Goal: Task Accomplishment & Management: Manage account settings

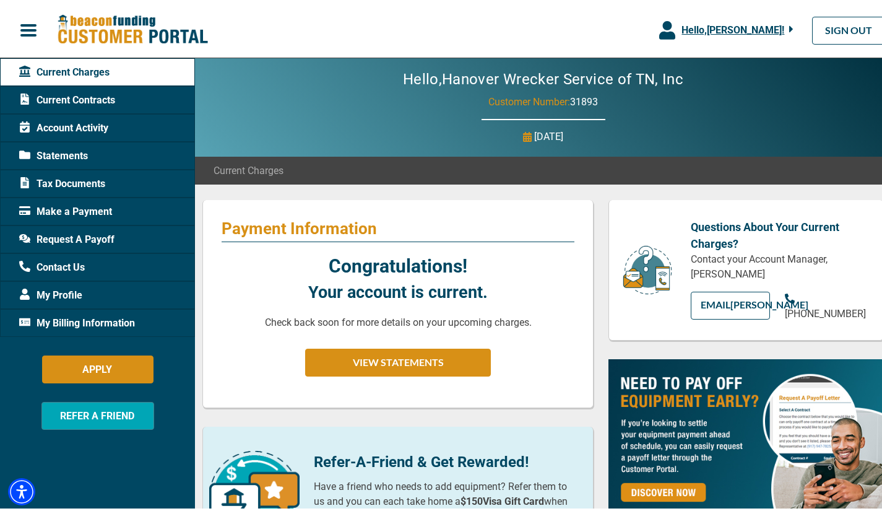
click at [776, 25] on span "Hello, [PERSON_NAME] !" at bounding box center [732, 28] width 103 height 12
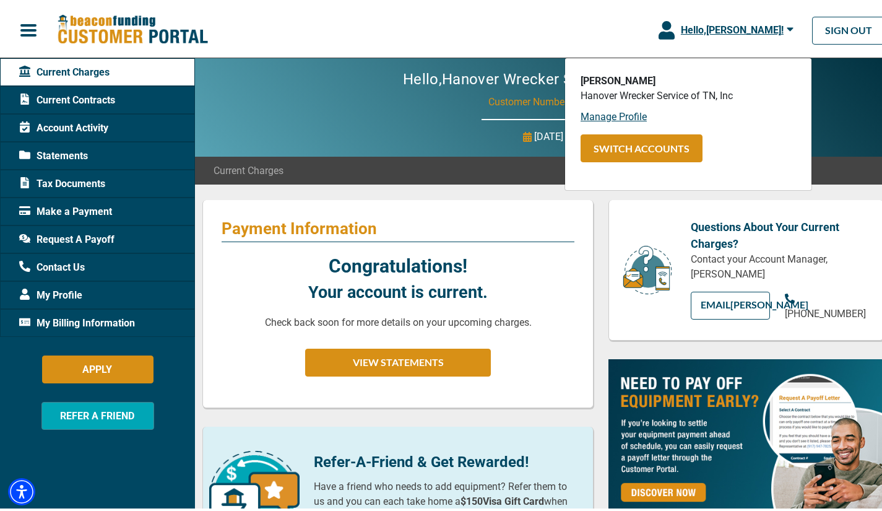
click at [776, 25] on div "Hello, [PERSON_NAME] !" at bounding box center [734, 27] width 119 height 15
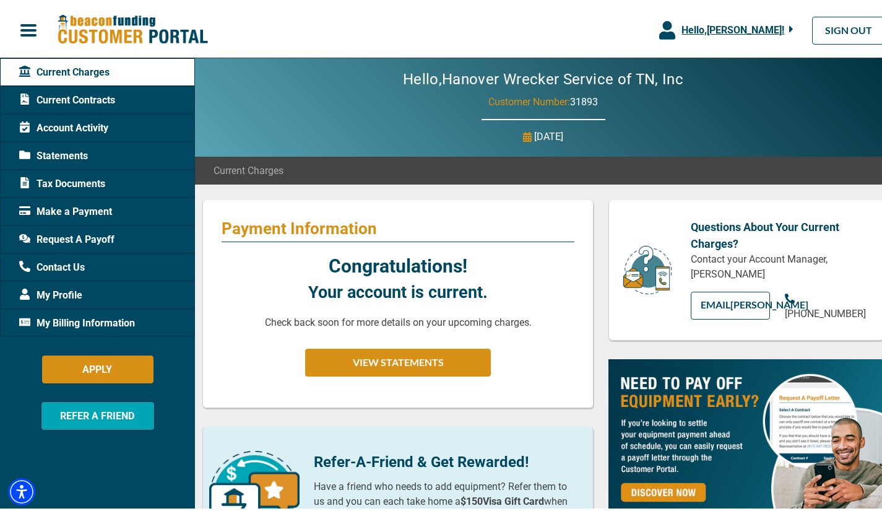
click at [776, 25] on span "Hello, [PERSON_NAME] !" at bounding box center [732, 28] width 103 height 12
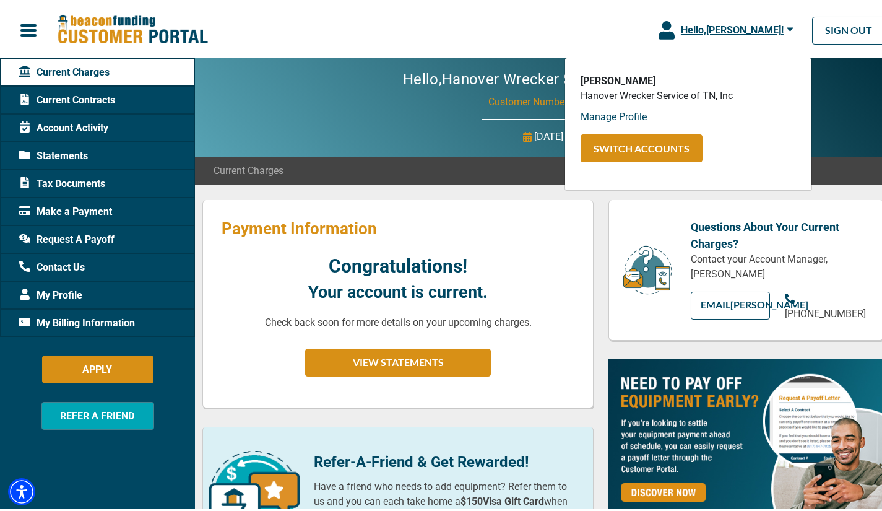
click at [626, 116] on link "Manage Profile" at bounding box center [614, 114] width 66 height 12
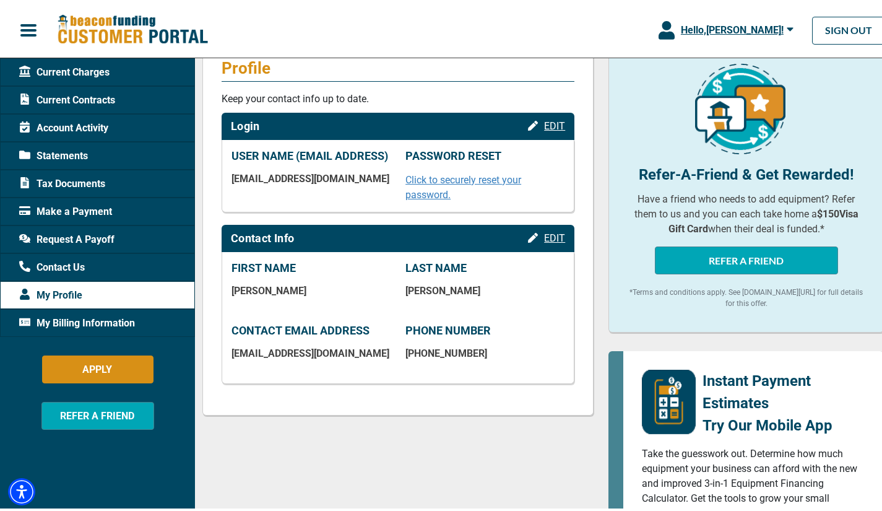
scroll to position [124, 0]
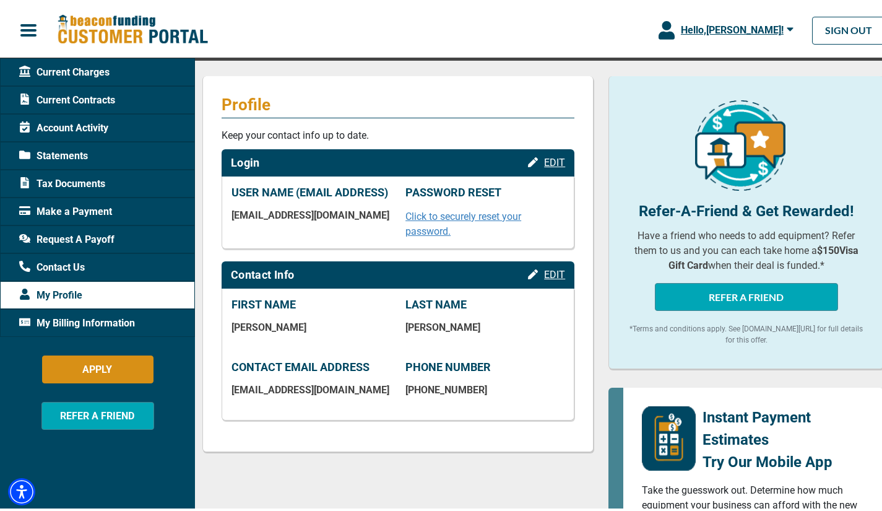
click at [548, 278] on span "EDIT" at bounding box center [554, 272] width 21 height 12
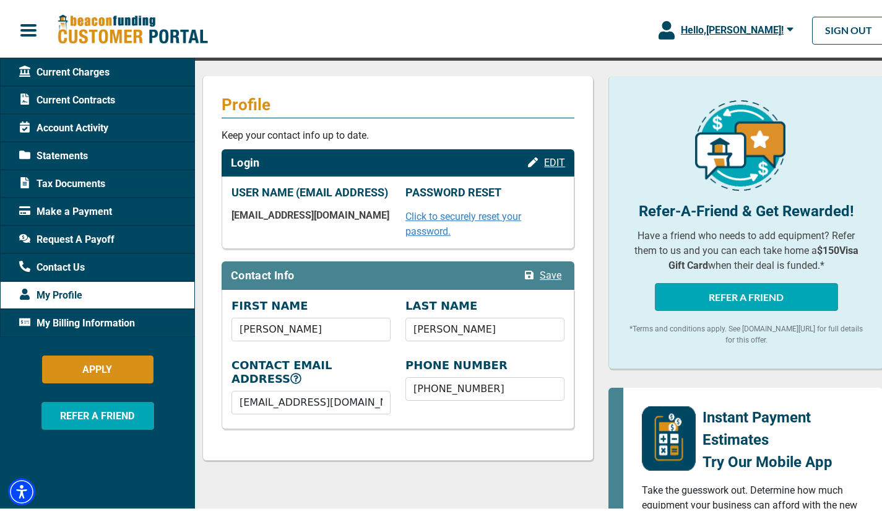
click at [553, 157] on span "EDIT" at bounding box center [554, 160] width 21 height 12
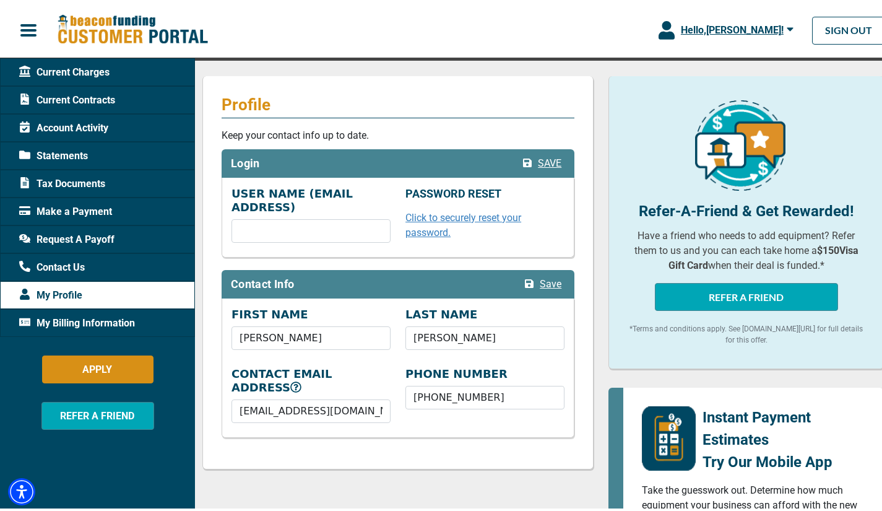
click at [553, 158] on span "SAVE" at bounding box center [550, 161] width 24 height 12
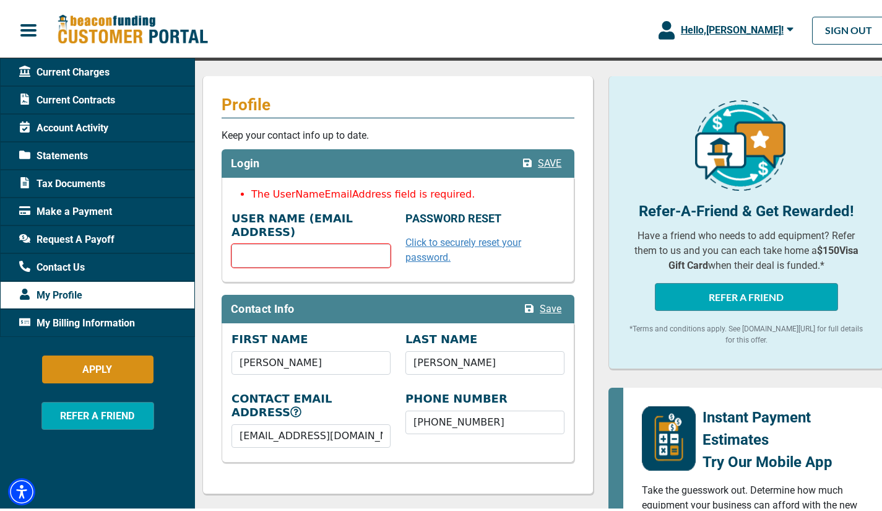
click at [57, 265] on span "Contact Us" at bounding box center [52, 264] width 66 height 15
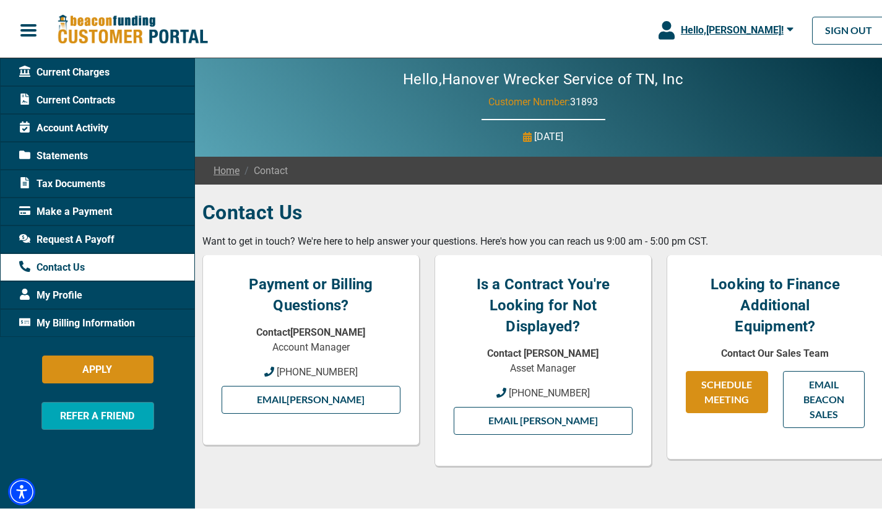
click at [76, 315] on span "My Billing Information" at bounding box center [77, 320] width 116 height 15
click at [78, 316] on span "My Billing Information" at bounding box center [77, 320] width 116 height 15
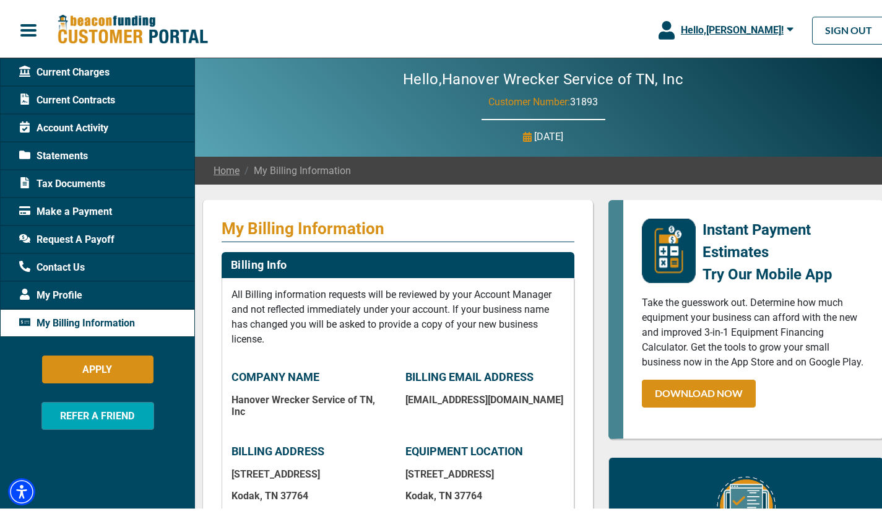
click at [64, 293] on span "My Profile" at bounding box center [50, 292] width 63 height 15
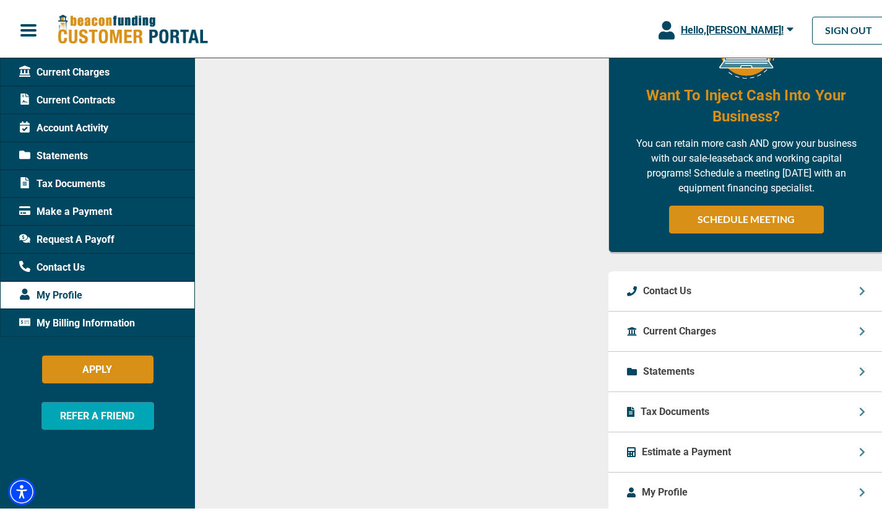
scroll to position [877, 0]
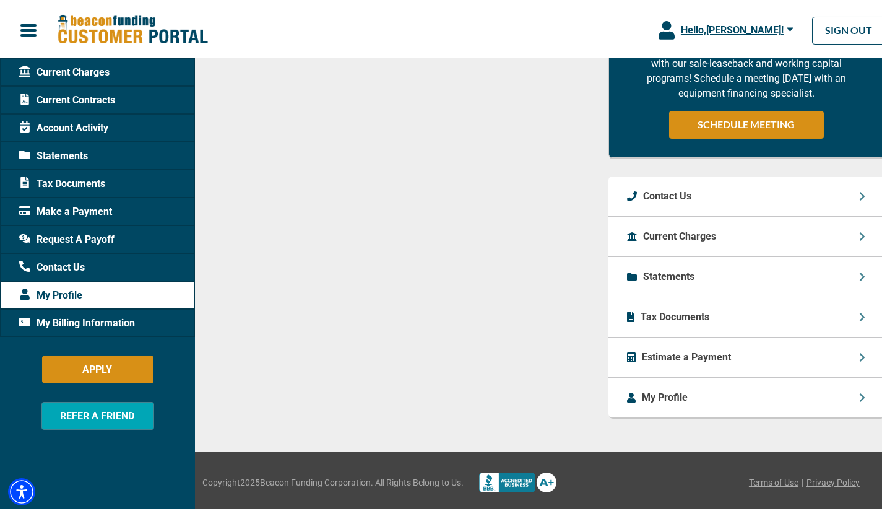
click at [92, 126] on span "Account Activity" at bounding box center [63, 125] width 89 height 15
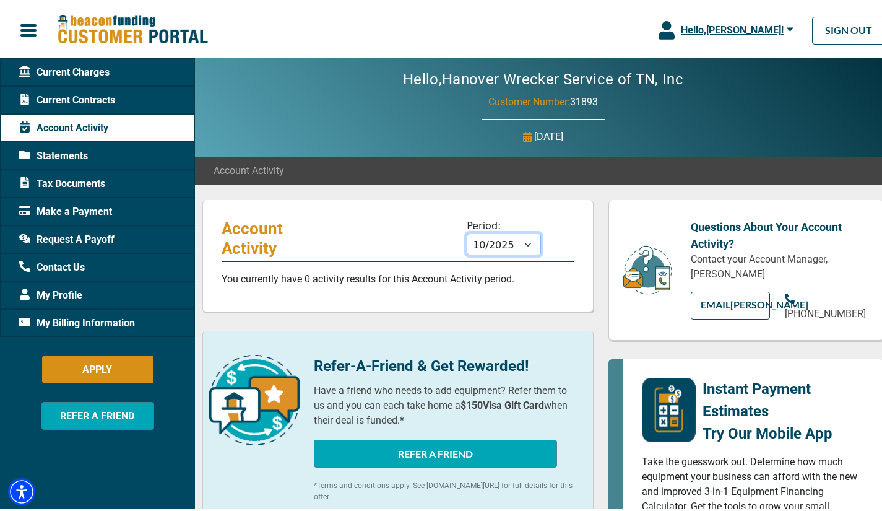
click at [496, 245] on select "11/2025 10/2025 09/2025 08/2025 07/2025 06/2025 05/2025 04/2025 03/2025 02/2025…" at bounding box center [504, 242] width 74 height 22
click at [467, 231] on select "11/2025 10/2025 09/2025 08/2025 07/2025 06/2025 05/2025 04/2025 03/2025 02/2025…" at bounding box center [504, 242] width 74 height 22
click at [512, 246] on select "11/2025 10/2025 09/2025 08/2025 07/2025 06/2025 05/2025 04/2025 03/2025 02/2025…" at bounding box center [504, 242] width 74 height 22
click at [467, 231] on select "11/2025 10/2025 09/2025 08/2025 07/2025 06/2025 05/2025 04/2025 03/2025 02/2025…" at bounding box center [504, 242] width 74 height 22
click at [508, 242] on select "11/2025 10/2025 09/2025 08/2025 07/2025 06/2025 05/2025 04/2025 03/2025 02/2025…" at bounding box center [504, 242] width 74 height 22
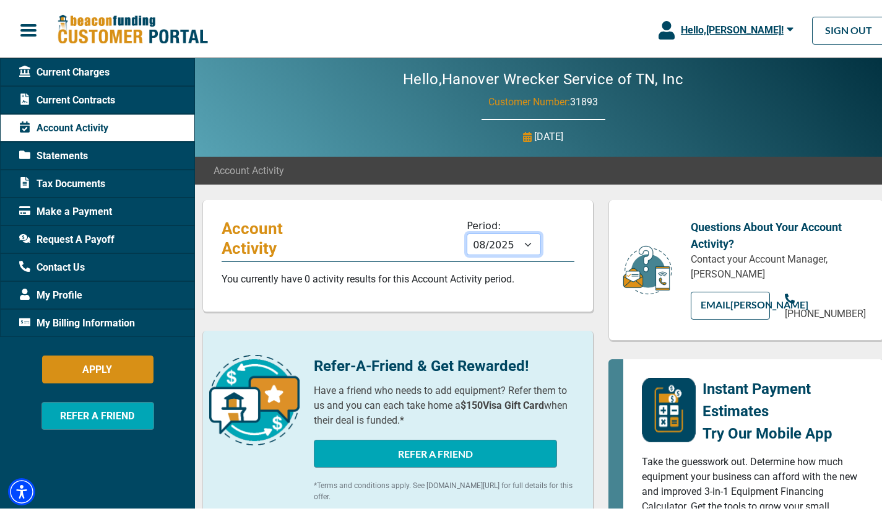
click at [467, 231] on select "11/2025 10/2025 09/2025 08/2025 07/2025 06/2025 05/2025 04/2025 03/2025 02/2025…" at bounding box center [504, 242] width 74 height 22
click at [504, 237] on select "11/2025 10/2025 09/2025 08/2025 07/2025 06/2025 05/2025 04/2025 03/2025 02/2025…" at bounding box center [504, 242] width 74 height 22
click at [467, 231] on select "11/2025 10/2025 09/2025 08/2025 07/2025 06/2025 05/2025 04/2025 03/2025 02/2025…" at bounding box center [504, 242] width 74 height 22
click at [509, 250] on select "11/2025 10/2025 09/2025 08/2025 07/2025 06/2025 05/2025 04/2025 03/2025 02/2025…" at bounding box center [504, 242] width 74 height 22
click at [467, 231] on select "11/2025 10/2025 09/2025 08/2025 07/2025 06/2025 05/2025 04/2025 03/2025 02/2025…" at bounding box center [504, 242] width 74 height 22
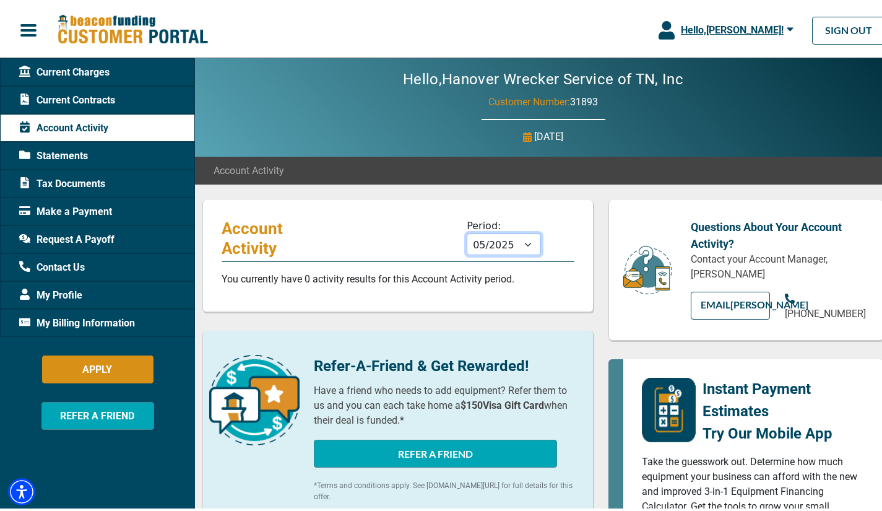
drag, startPoint x: 501, startPoint y: 244, endPoint x: 516, endPoint y: 252, distance: 16.6
click at [501, 245] on select "11/2025 10/2025 09/2025 08/2025 07/2025 06/2025 05/2025 04/2025 03/2025 02/2025…" at bounding box center [504, 242] width 74 height 22
click at [467, 231] on select "11/2025 10/2025 09/2025 08/2025 07/2025 06/2025 05/2025 04/2025 03/2025 02/2025…" at bounding box center [504, 242] width 74 height 22
drag, startPoint x: 501, startPoint y: 236, endPoint x: 498, endPoint y: 249, distance: 13.4
click at [501, 236] on select "11/2025 10/2025 09/2025 08/2025 07/2025 06/2025 05/2025 04/2025 03/2025 02/2025…" at bounding box center [504, 242] width 74 height 22
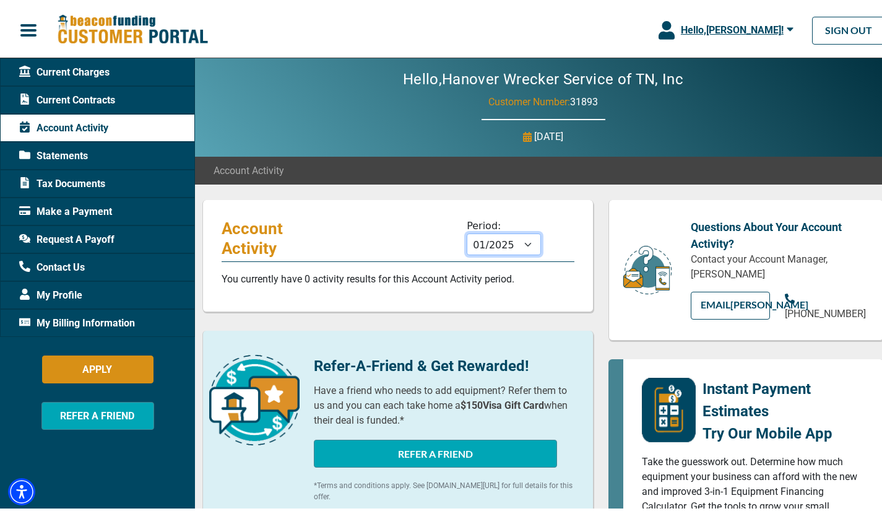
click at [467, 231] on select "11/2025 10/2025 09/2025 08/2025 07/2025 06/2025 05/2025 04/2025 03/2025 02/2025…" at bounding box center [504, 242] width 74 height 22
click at [502, 244] on select "11/2025 10/2025 09/2025 08/2025 07/2025 06/2025 05/2025 04/2025 03/2025 02/2025…" at bounding box center [504, 242] width 74 height 22
click at [467, 231] on select "11/2025 10/2025 09/2025 08/2025 07/2025 06/2025 05/2025 04/2025 03/2025 02/2025…" at bounding box center [504, 242] width 74 height 22
click at [506, 246] on select "11/2025 10/2025 09/2025 08/2025 07/2025 06/2025 05/2025 04/2025 03/2025 02/2025…" at bounding box center [504, 242] width 74 height 22
select select "11/2024"
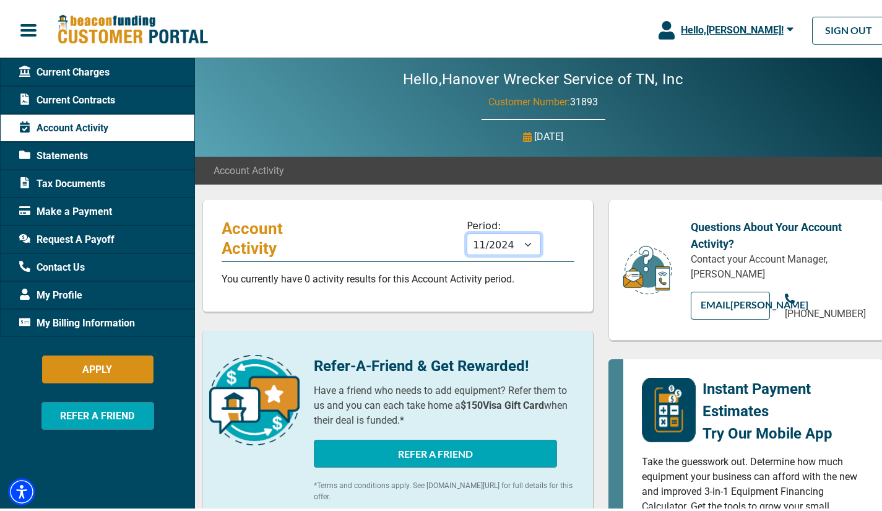
click at [467, 231] on select "11/2025 10/2025 09/2025 08/2025 07/2025 06/2025 05/2025 04/2025 03/2025 02/2025…" at bounding box center [504, 242] width 74 height 22
click at [70, 182] on span "Tax Documents" at bounding box center [62, 181] width 86 height 15
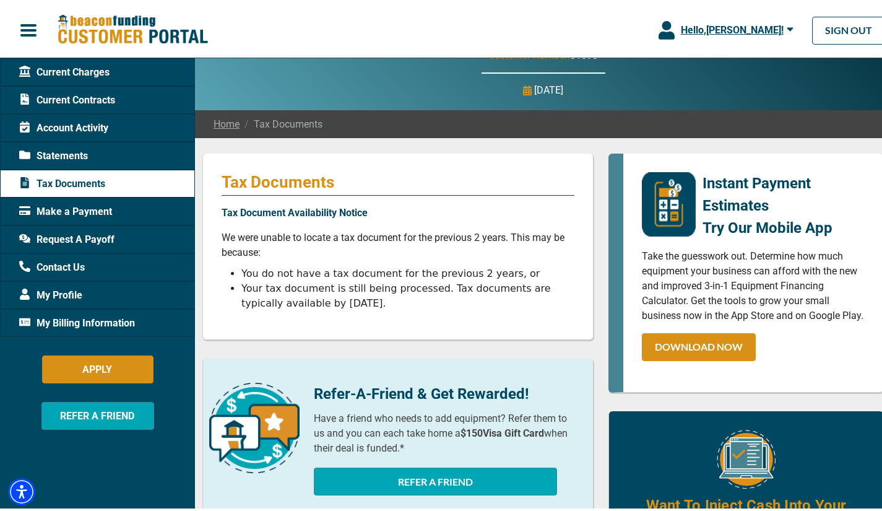
scroll to position [62, 0]
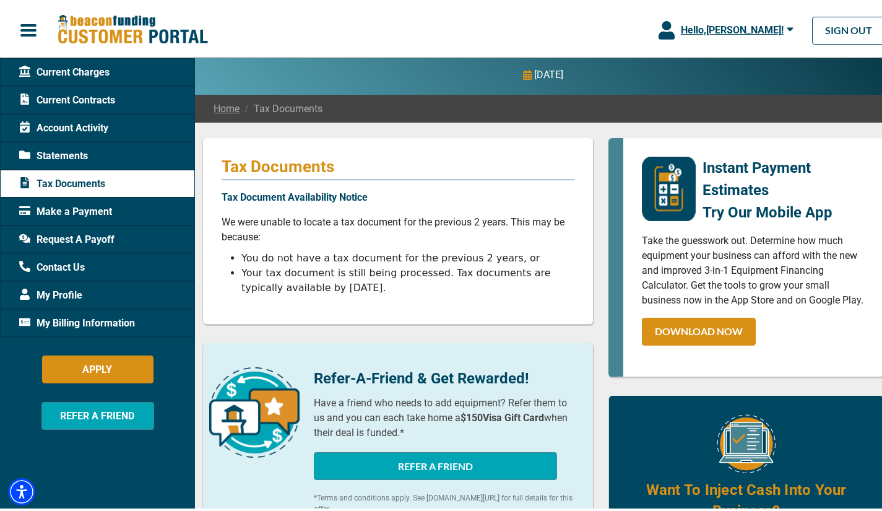
click at [64, 205] on span "Make a Payment" at bounding box center [65, 209] width 93 height 15
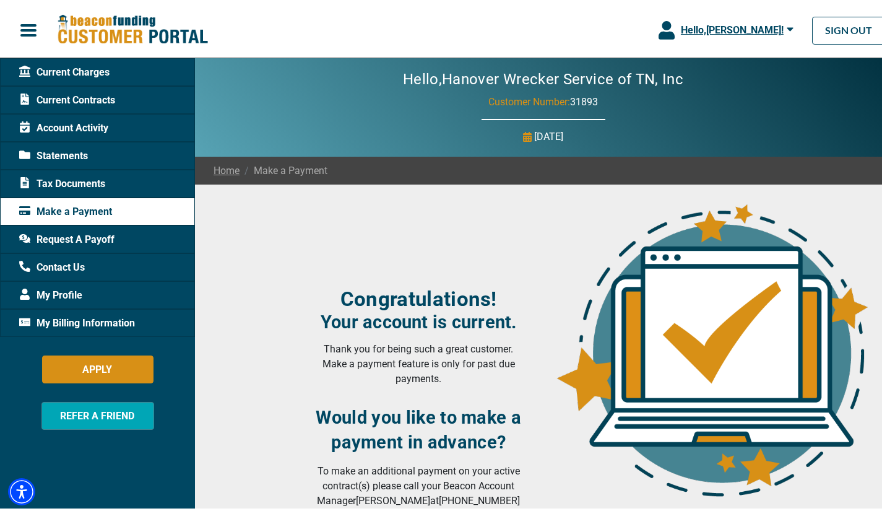
click at [67, 153] on span "Statements" at bounding box center [53, 153] width 69 height 15
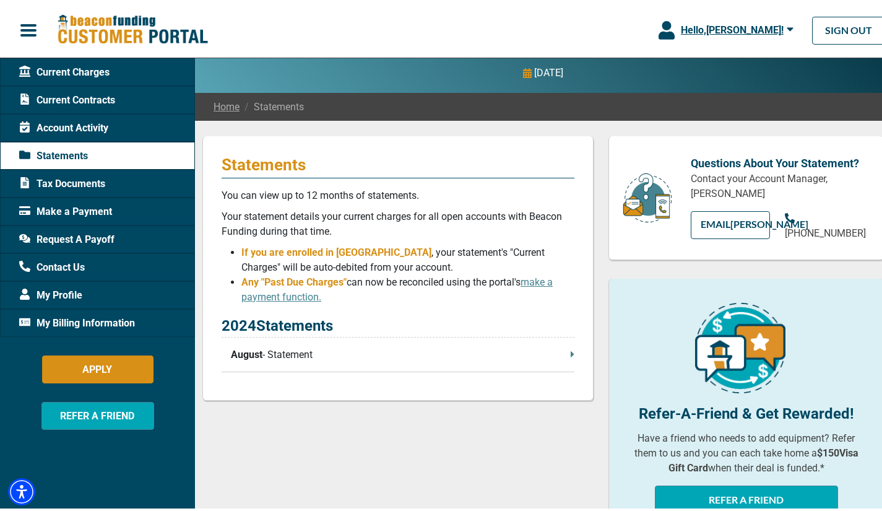
scroll to position [124, 0]
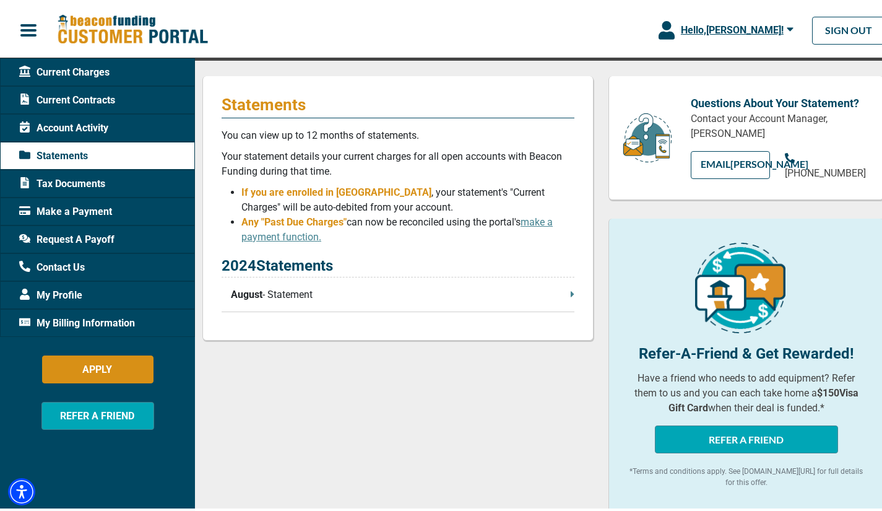
click at [298, 293] on p "August - Statement" at bounding box center [403, 292] width 344 height 15
click at [569, 291] on div "Statements You can view up to 12 months of statements. Your statement details y…" at bounding box center [397, 206] width 391 height 264
click at [277, 292] on p "August - Statement" at bounding box center [403, 292] width 344 height 15
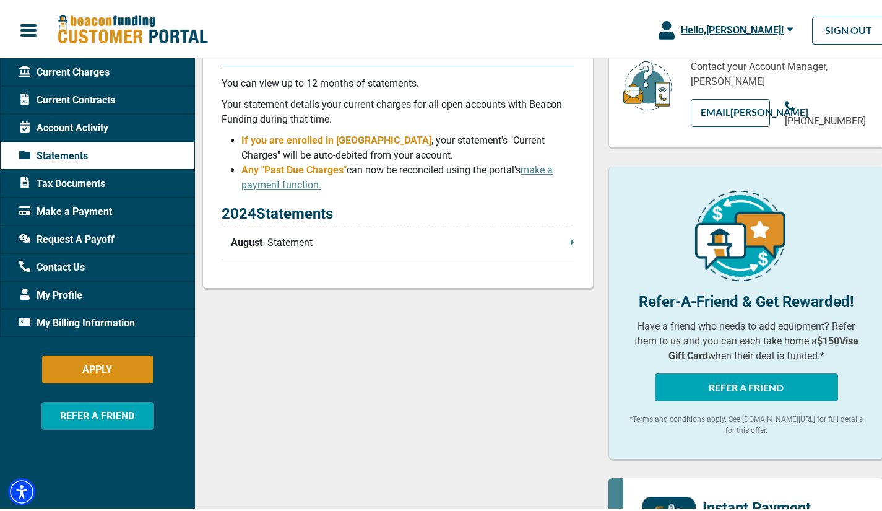
scroll to position [0, 0]
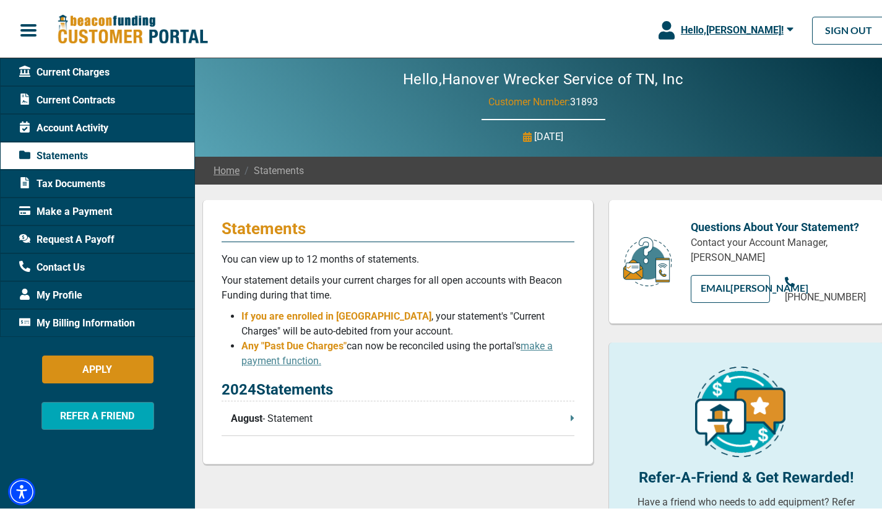
click at [51, 175] on span "Tax Documents" at bounding box center [62, 181] width 86 height 15
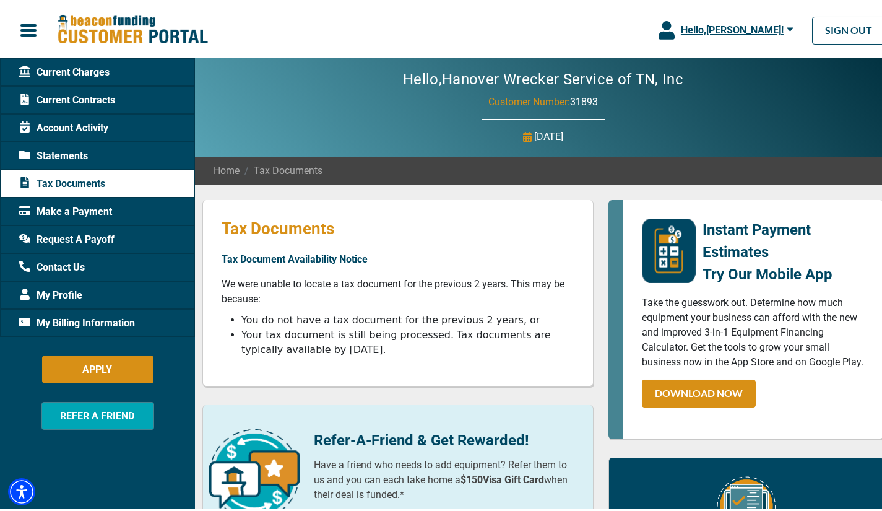
click at [82, 128] on span "Account Activity" at bounding box center [63, 125] width 89 height 15
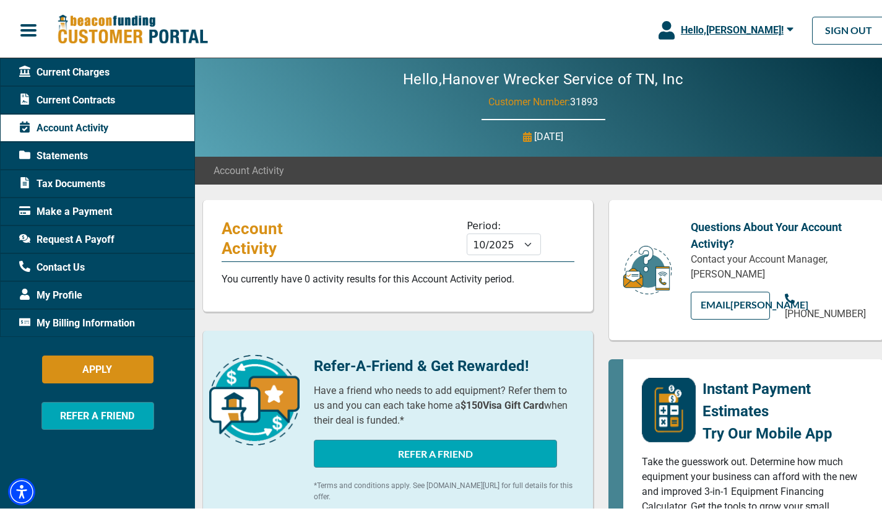
click at [84, 98] on span "Current Contracts" at bounding box center [67, 97] width 96 height 15
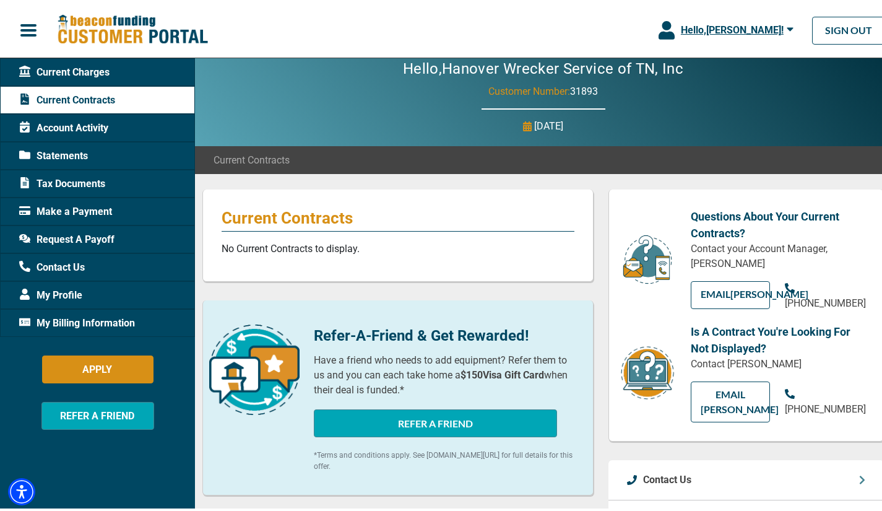
scroll to position [3, 0]
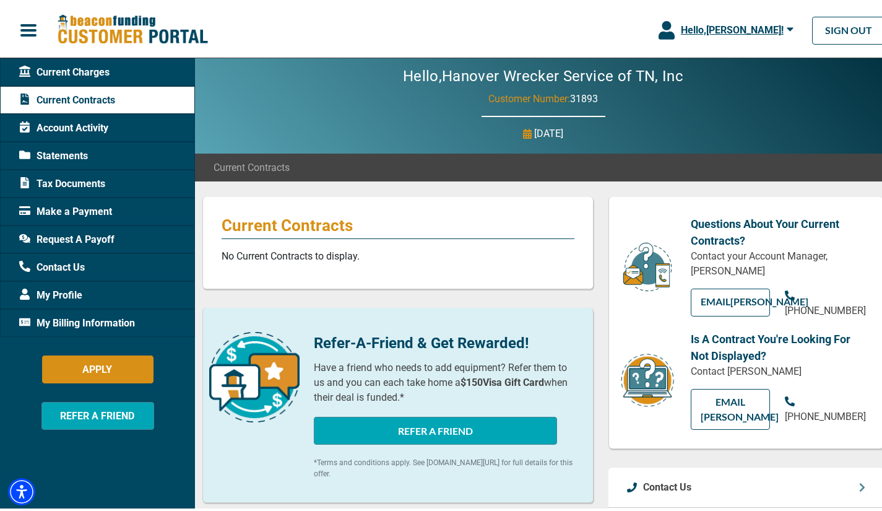
click at [79, 184] on span "Tax Documents" at bounding box center [62, 181] width 86 height 15
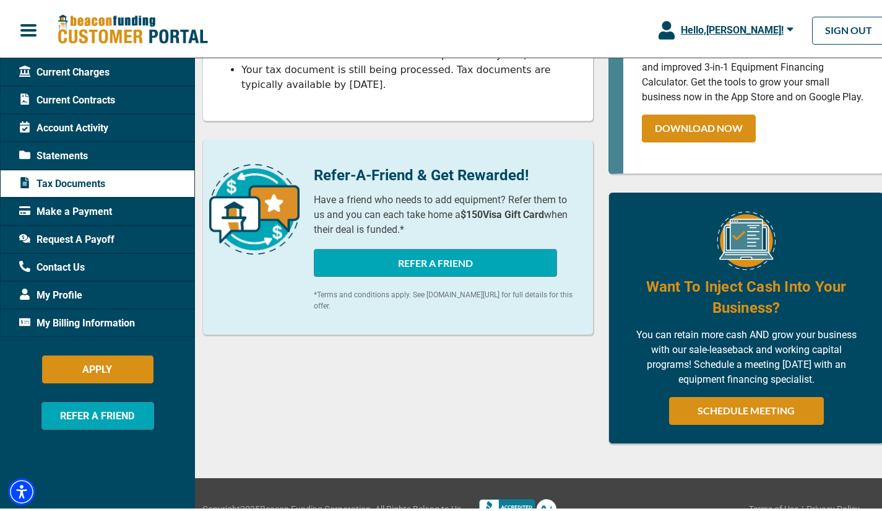
scroll to position [306, 0]
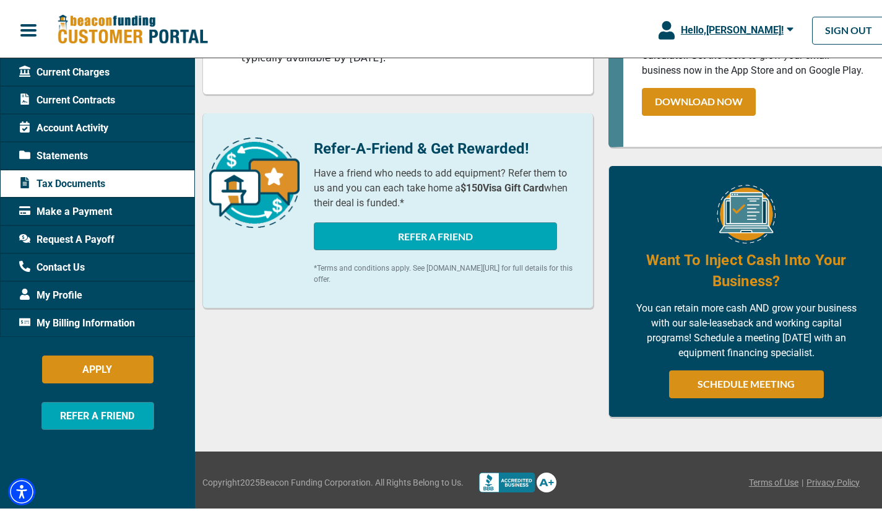
click at [79, 155] on span "Statements" at bounding box center [53, 153] width 69 height 15
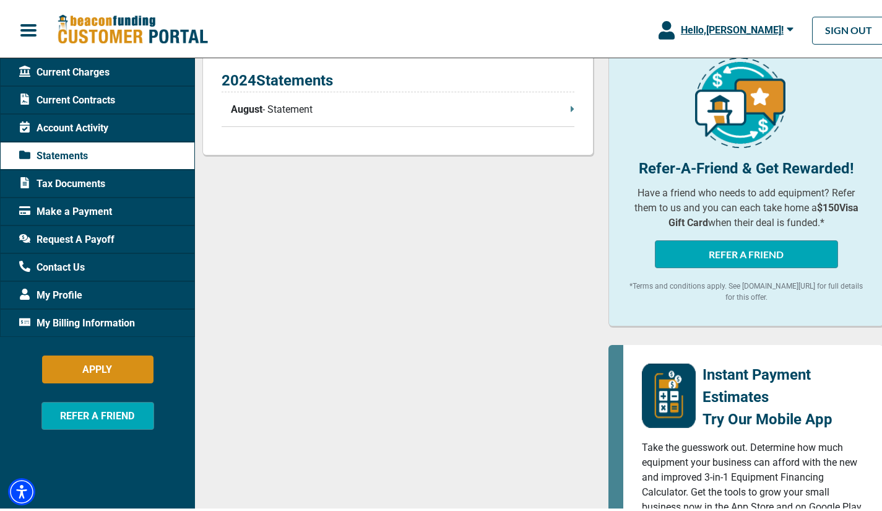
scroll to position [186, 0]
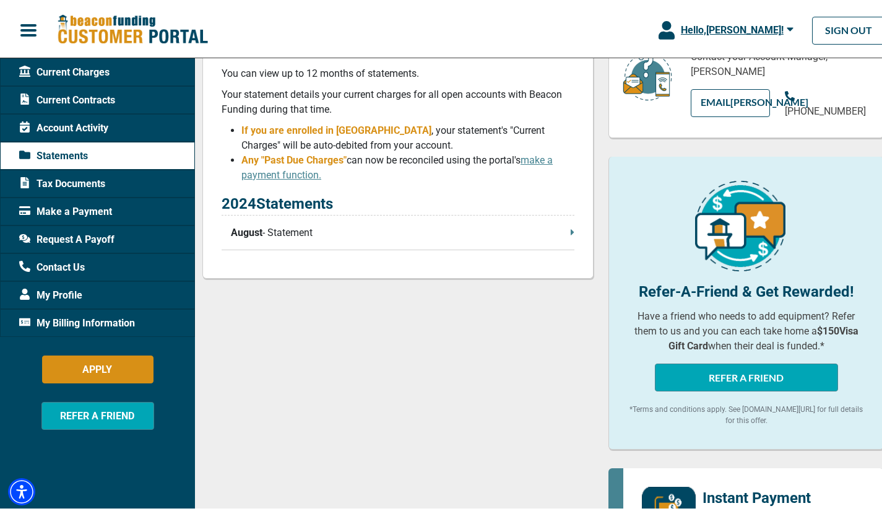
click at [404, 233] on p "August - Statement" at bounding box center [403, 230] width 344 height 15
